Goal: Task Accomplishment & Management: Manage account settings

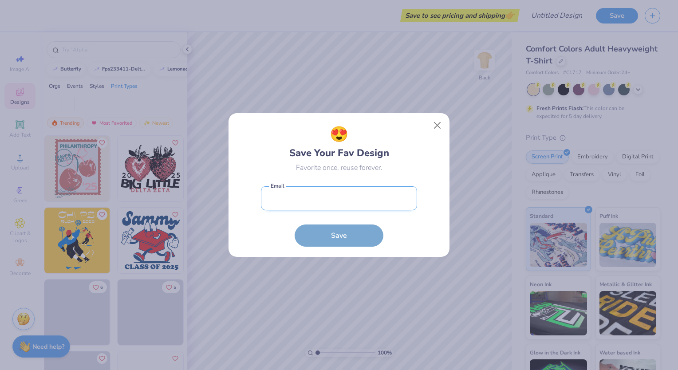
click at [322, 209] on input "email" at bounding box center [339, 198] width 156 height 24
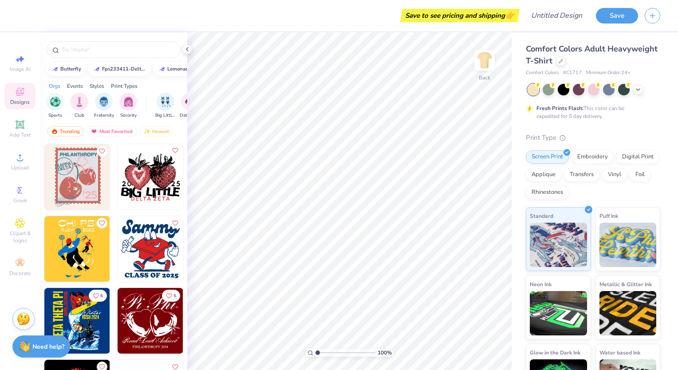
click at [172, 152] on icon "Like" at bounding box center [175, 150] width 6 height 6
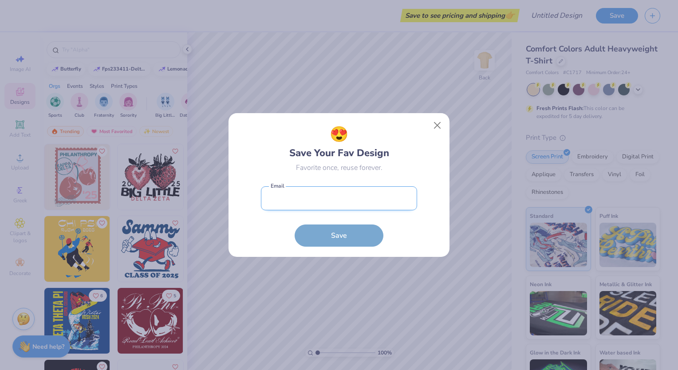
drag, startPoint x: 296, startPoint y: 198, endPoint x: 298, endPoint y: 204, distance: 6.8
click at [296, 198] on input "email" at bounding box center [339, 198] width 156 height 24
type input "manavcollegiateclient@yopmail.com"
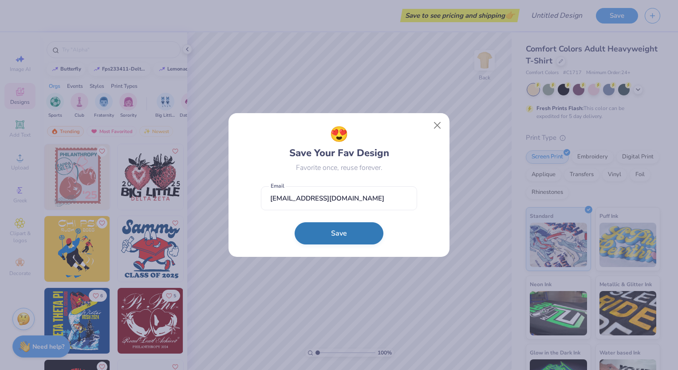
click at [321, 234] on button "Save" at bounding box center [339, 233] width 89 height 22
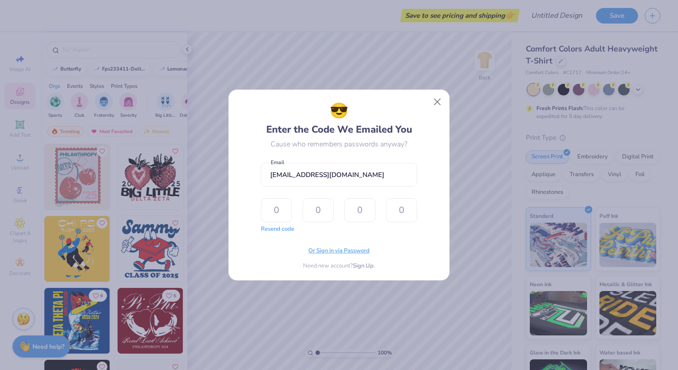
click at [318, 251] on span "Or Sign in via Password" at bounding box center [338, 251] width 61 height 9
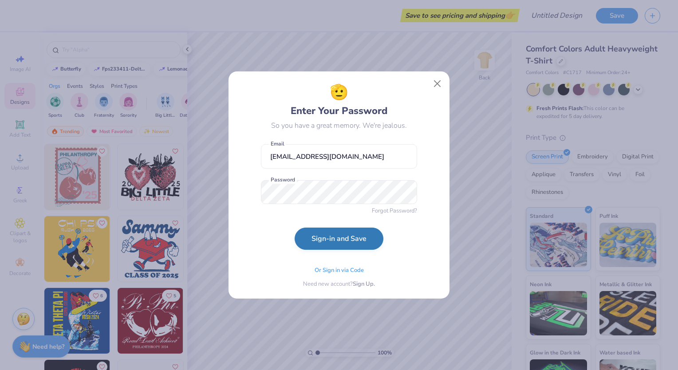
click at [328, 249] on button "Sign-in and Save" at bounding box center [339, 239] width 89 height 22
